Goal: Communication & Community: Answer question/provide support

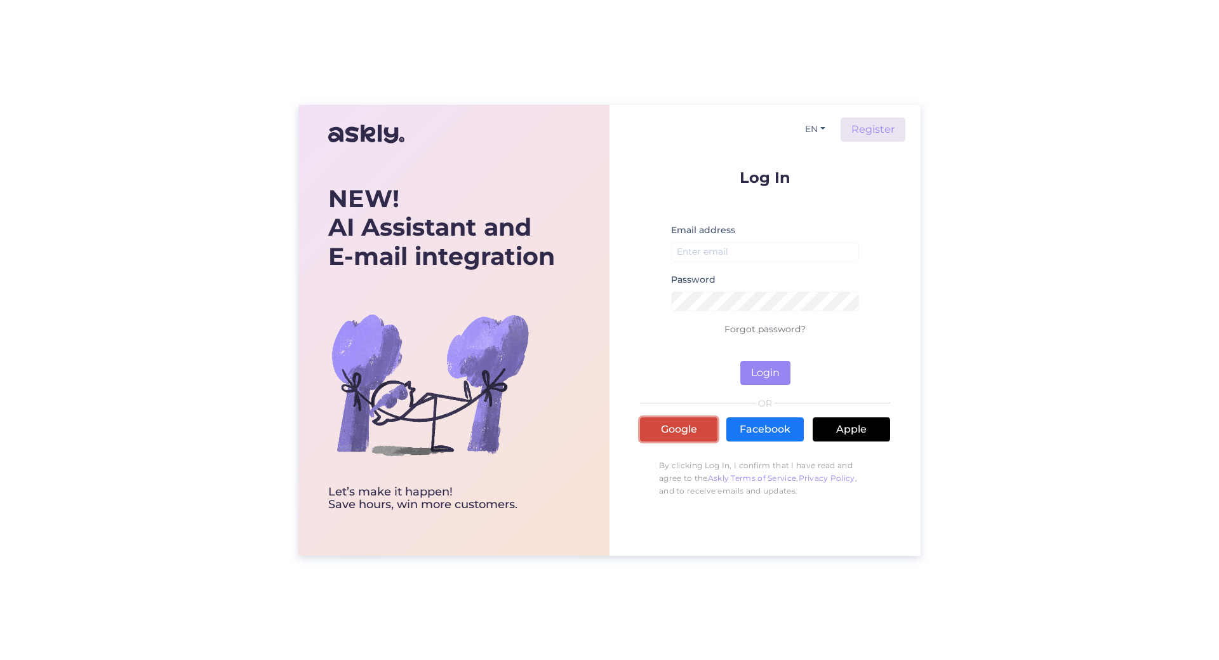
click at [699, 434] on link "Google" at bounding box center [678, 429] width 77 height 24
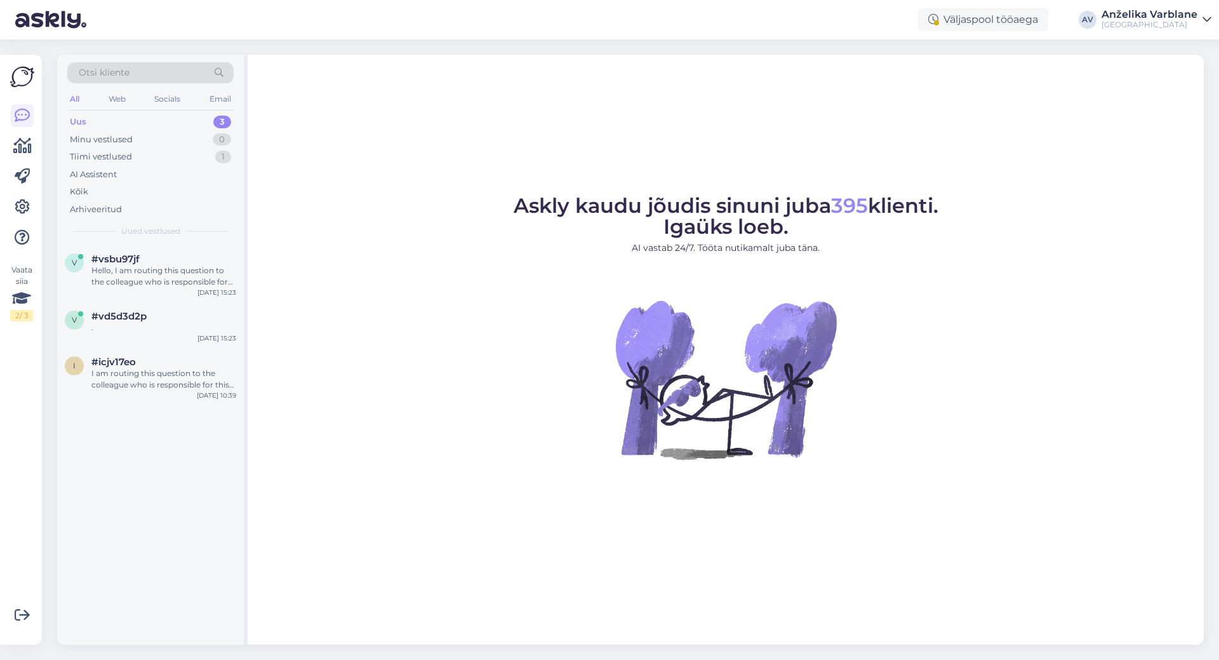
click at [124, 118] on div "Uus 3" at bounding box center [150, 122] width 166 height 18
click at [171, 267] on div "Hello, I am routing this question to the colleague who is responsible for this …" at bounding box center [163, 276] width 145 height 23
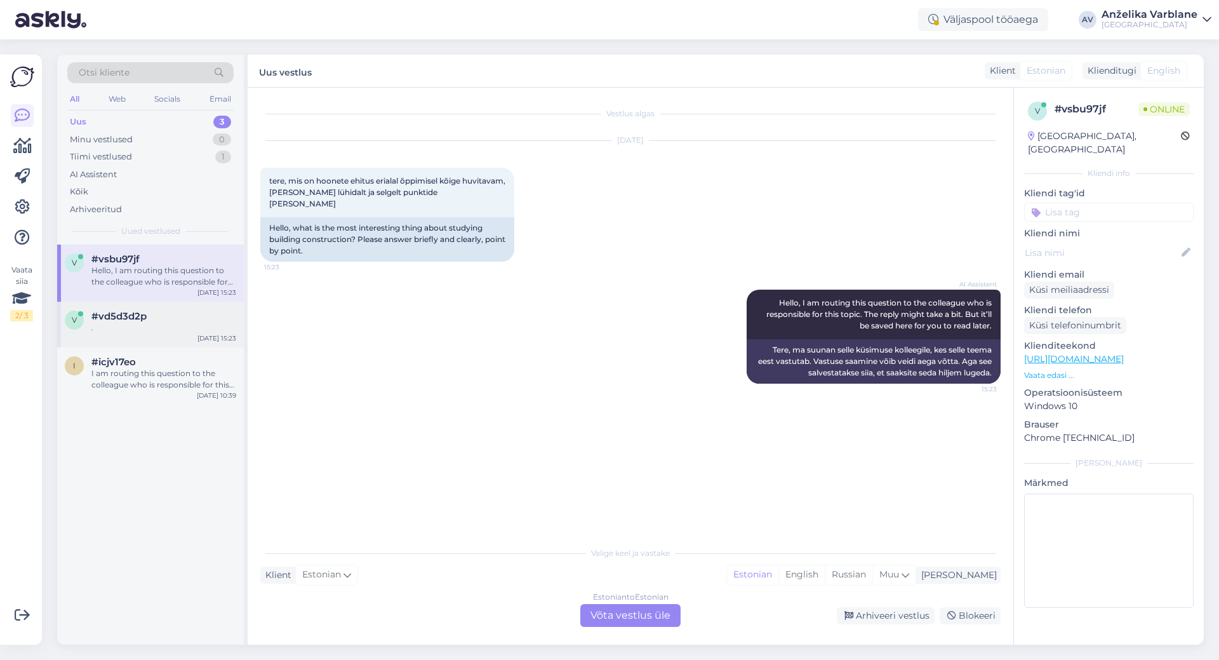
click at [156, 317] on div "#vd5d3d2p" at bounding box center [163, 315] width 145 height 11
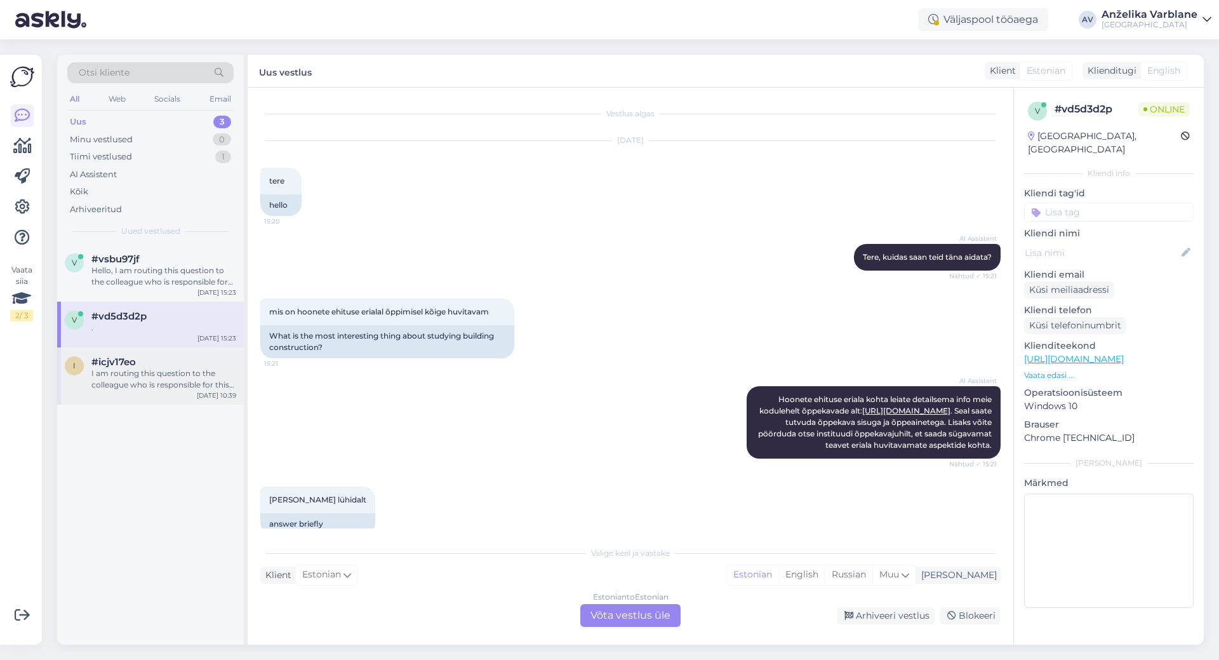
click at [164, 370] on div "I am routing this question to the colleague who is responsible for this topic. …" at bounding box center [163, 379] width 145 height 23
